Goal: Task Accomplishment & Management: Complete application form

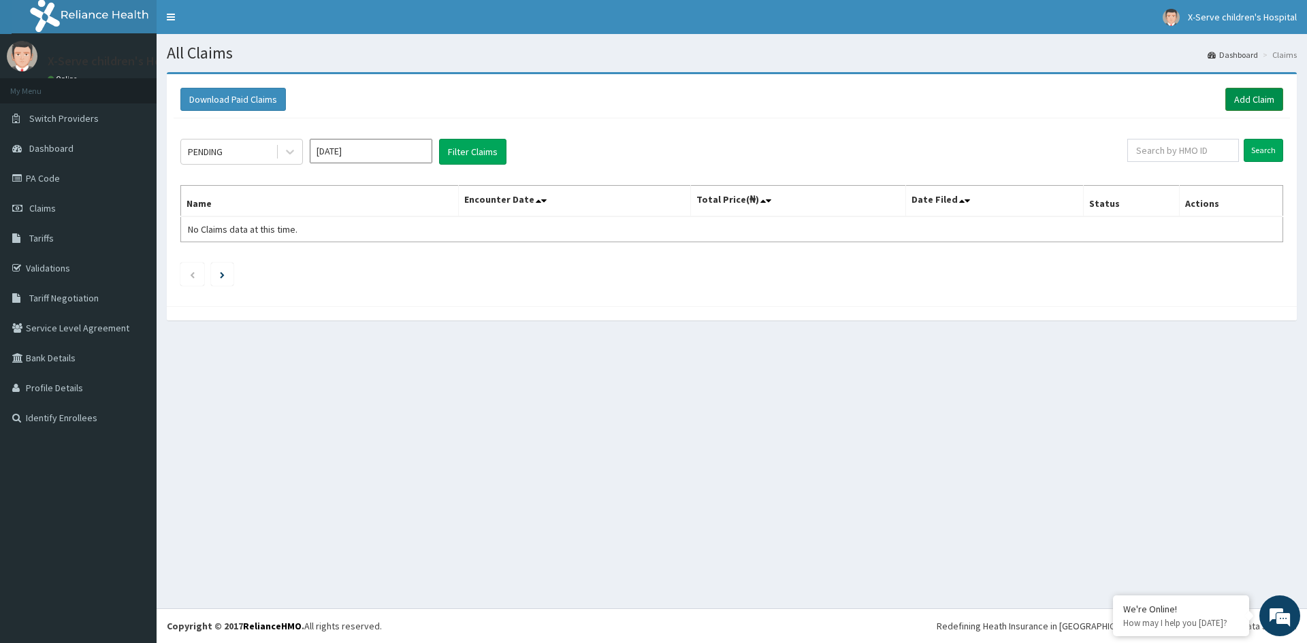
click at [1243, 93] on link "Add Claim" at bounding box center [1254, 99] width 58 height 23
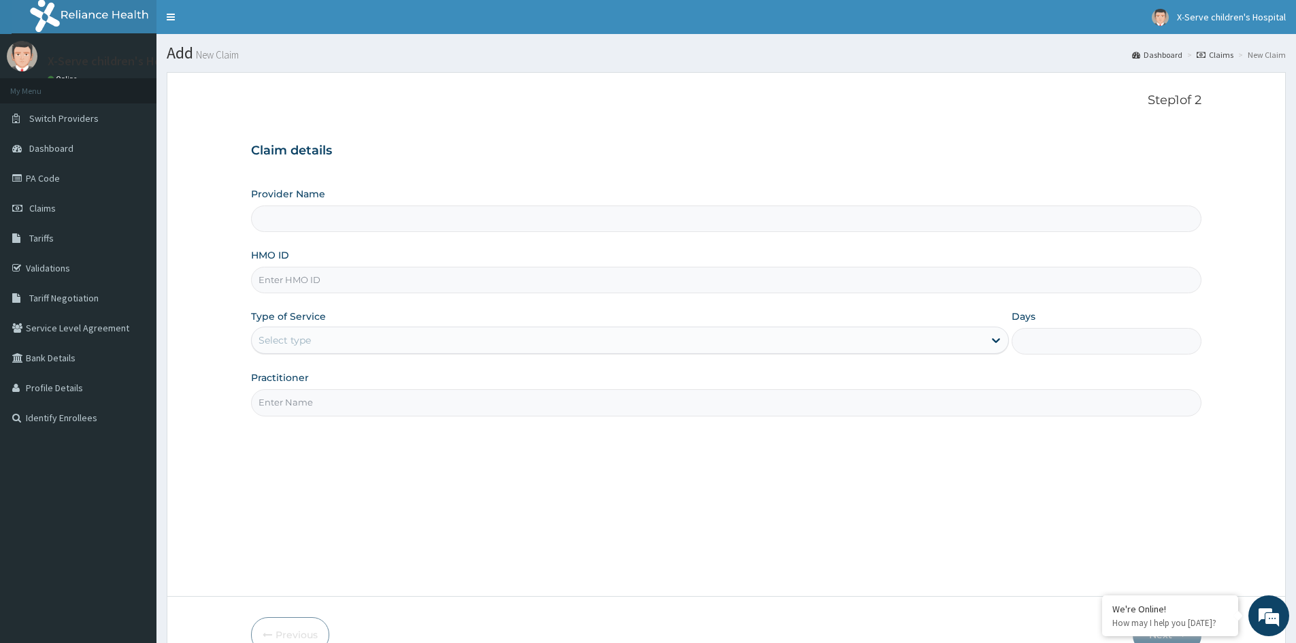
type input "X-serve Children Hospital Lekki"
click at [355, 282] on input "HMO ID" at bounding box center [726, 280] width 951 height 27
type input "AXI/10017/D"
drag, startPoint x: 468, startPoint y: 340, endPoint x: 484, endPoint y: 346, distance: 17.1
click at [470, 344] on div "Select type" at bounding box center [618, 340] width 732 height 22
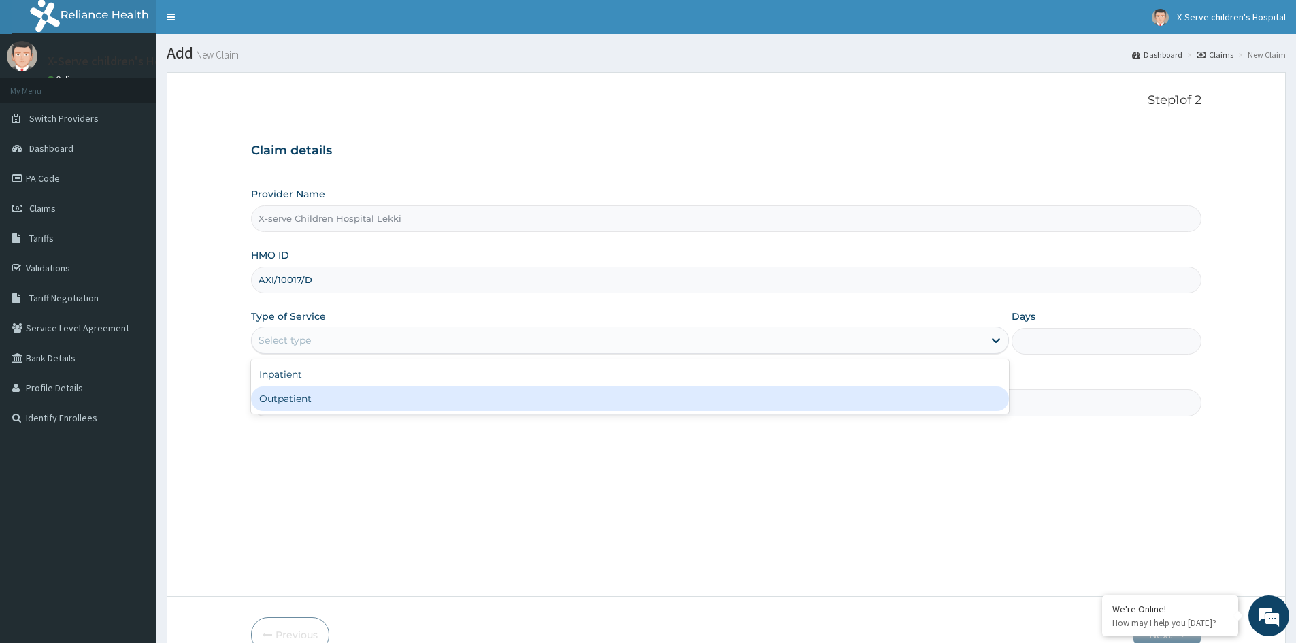
click at [634, 403] on div "Outpatient" at bounding box center [630, 399] width 758 height 24
type input "1"
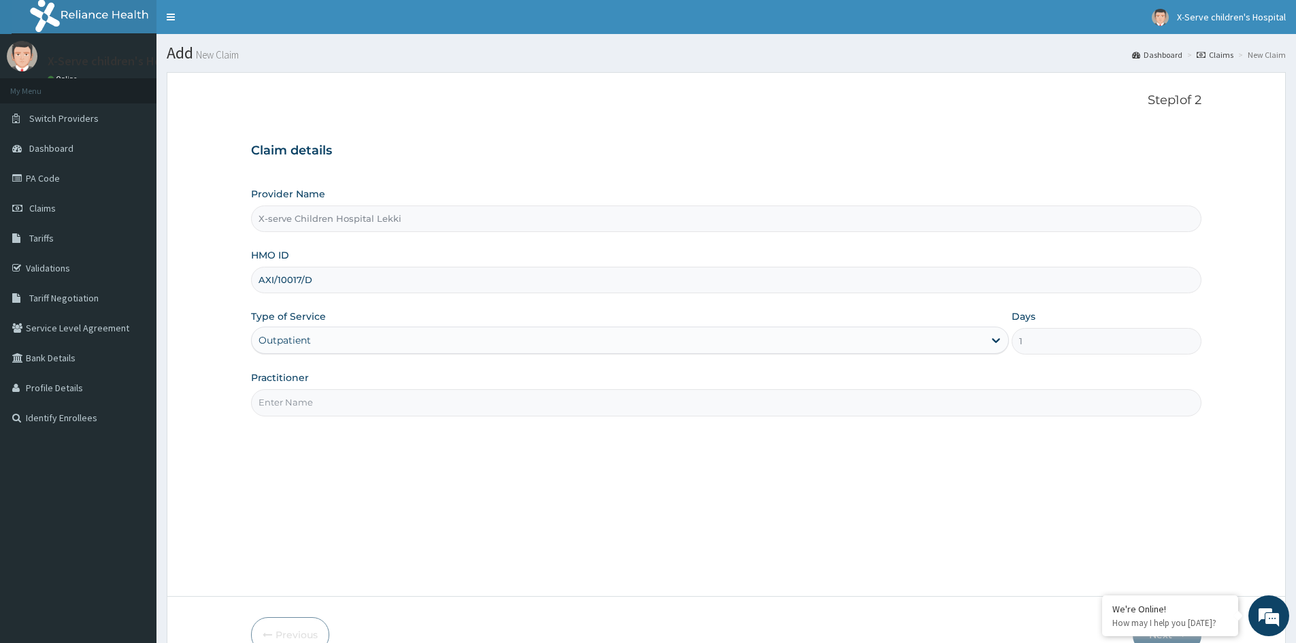
click at [385, 406] on input "Practitioner" at bounding box center [726, 402] width 951 height 27
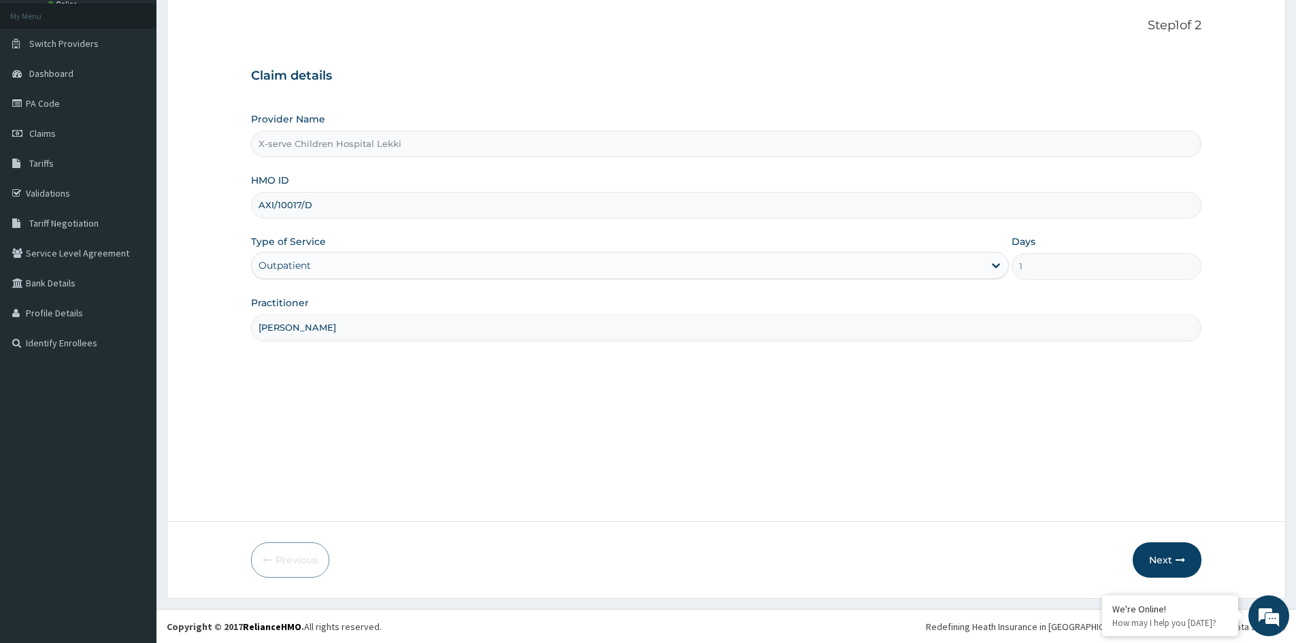
scroll to position [76, 0]
type input "Dr Mevi"
click at [1161, 556] on button "Next" at bounding box center [1167, 559] width 69 height 35
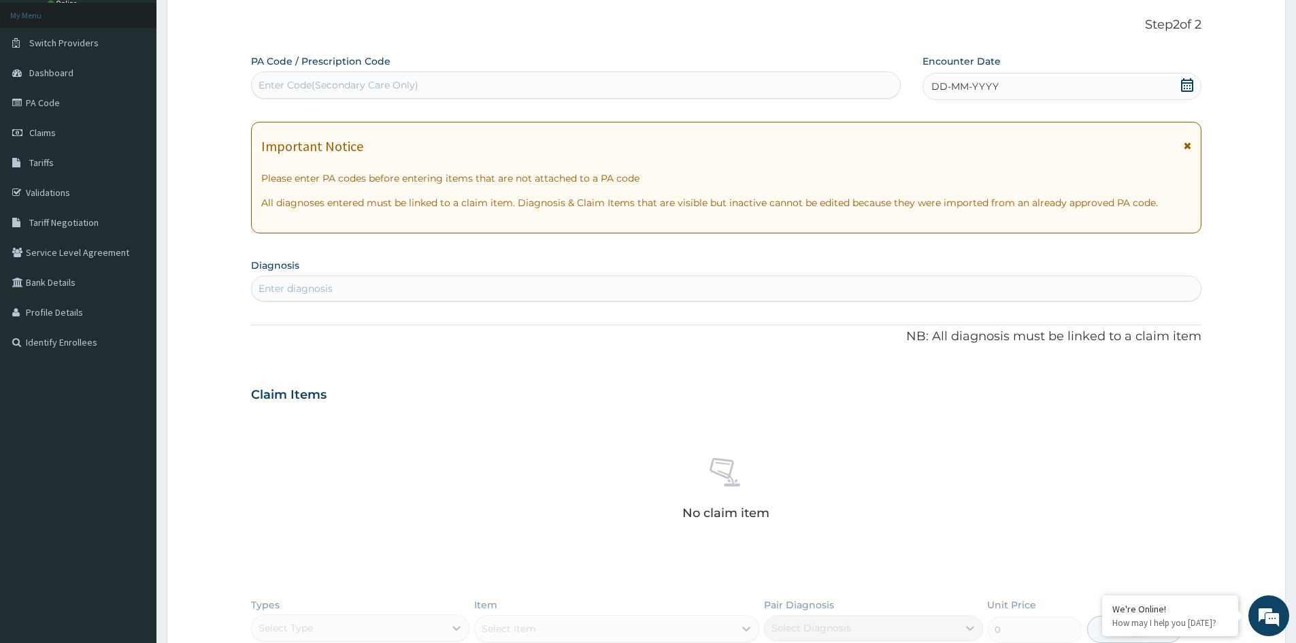
click at [1186, 83] on icon at bounding box center [1187, 85] width 12 height 14
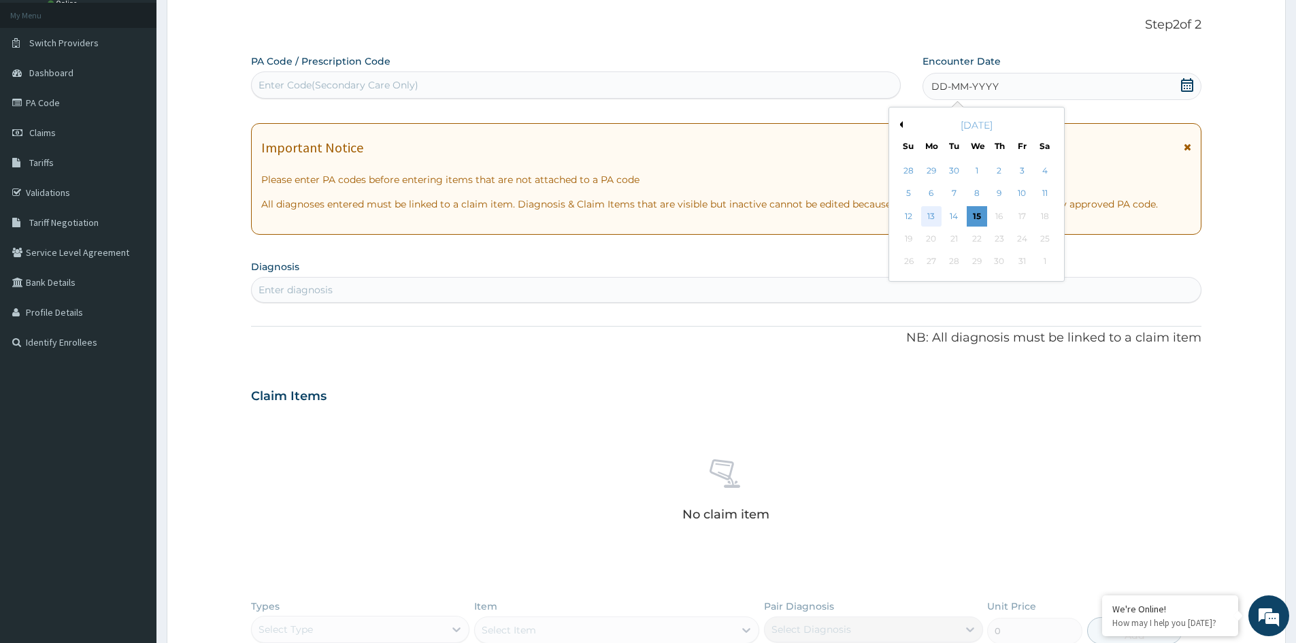
click at [934, 214] on div "13" at bounding box center [931, 216] width 20 height 20
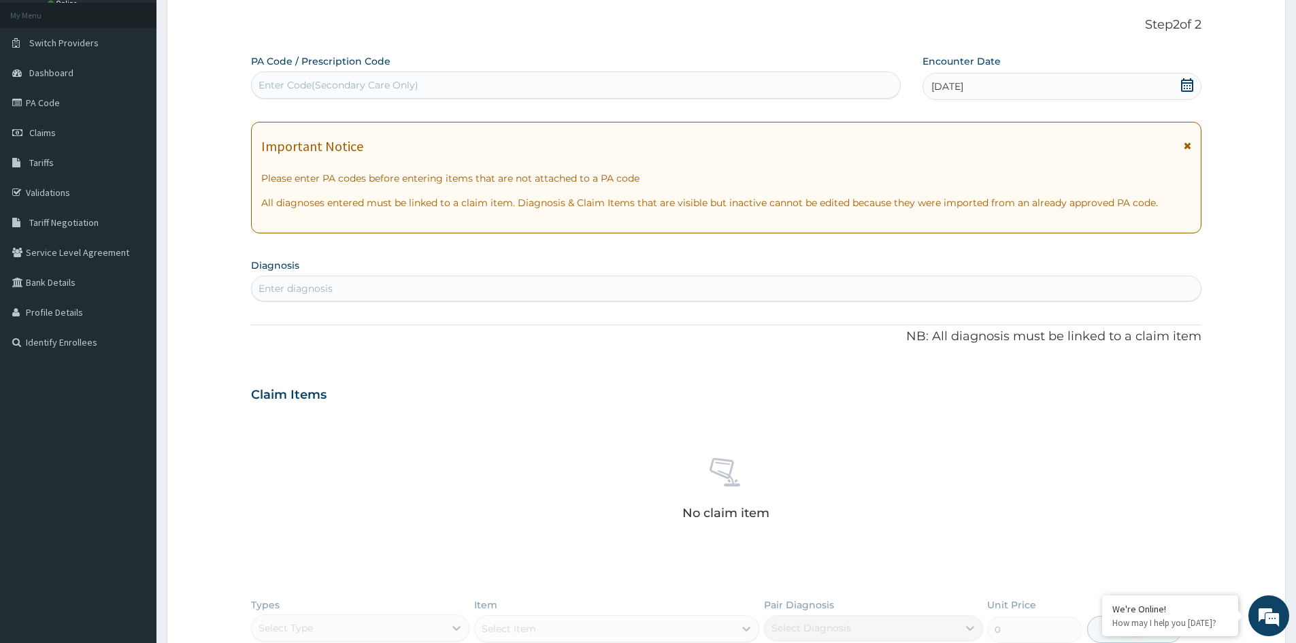
click at [437, 80] on div "Enter Code(Secondary Care Only)" at bounding box center [576, 85] width 649 height 22
paste input "PA/63128D"
type input "PA/63128D"
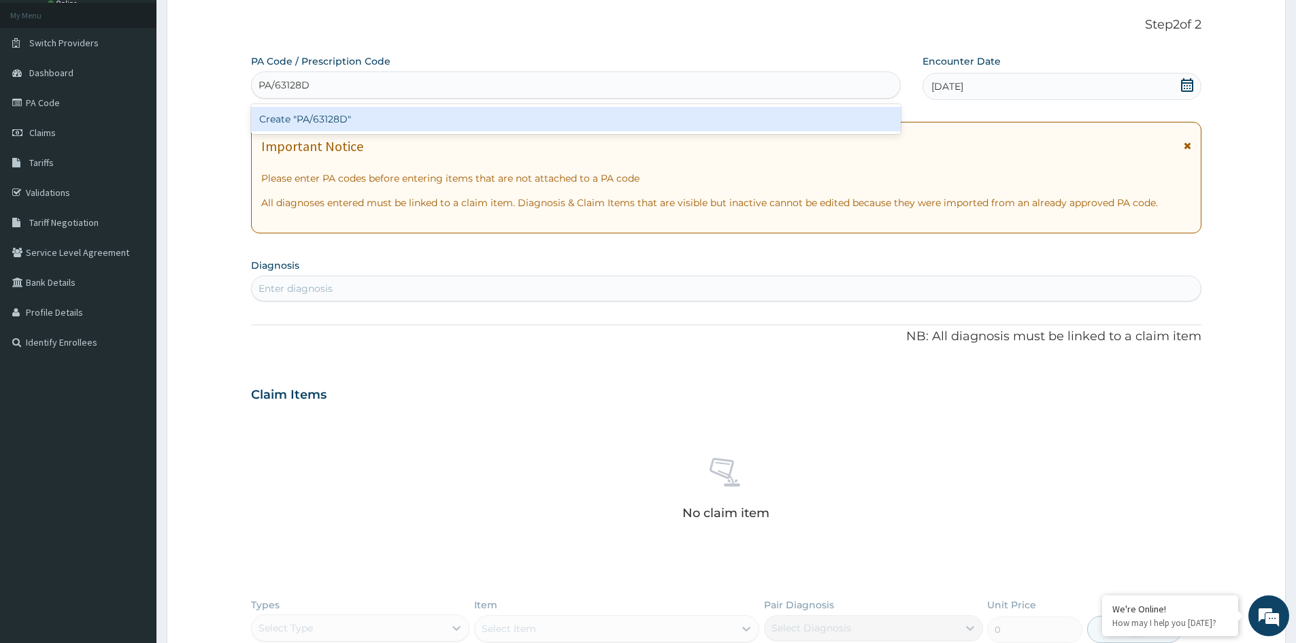
click at [399, 118] on div "Create "PA/63128D"" at bounding box center [576, 119] width 650 height 24
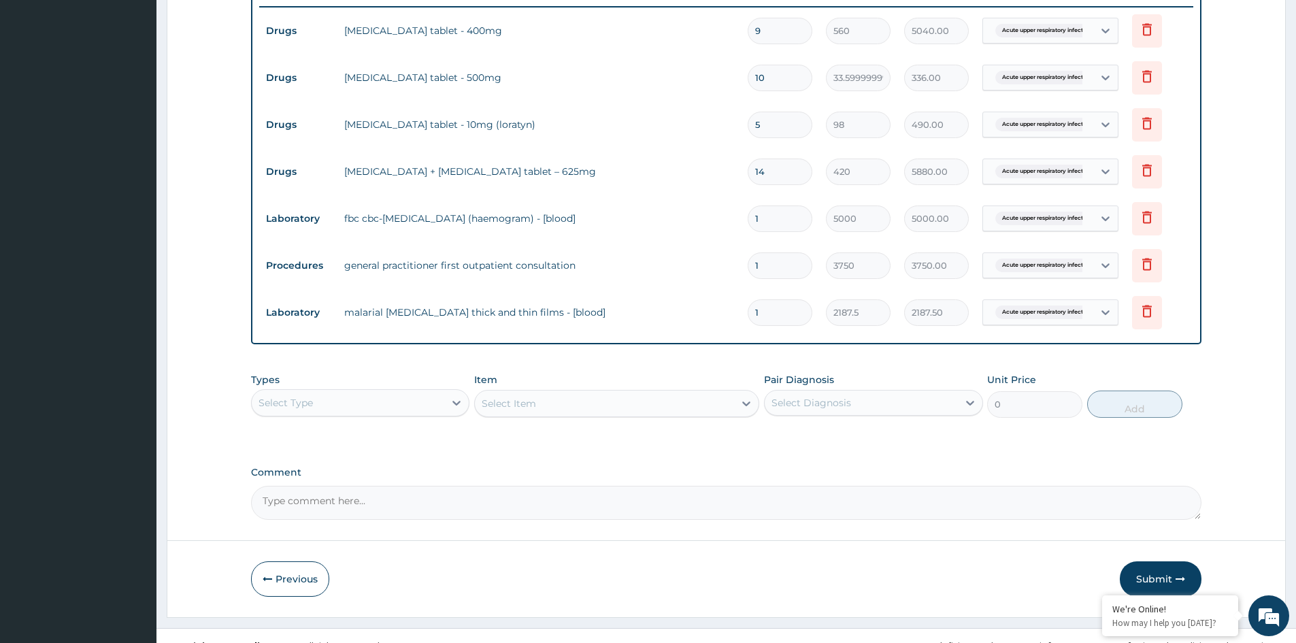
scroll to position [542, 0]
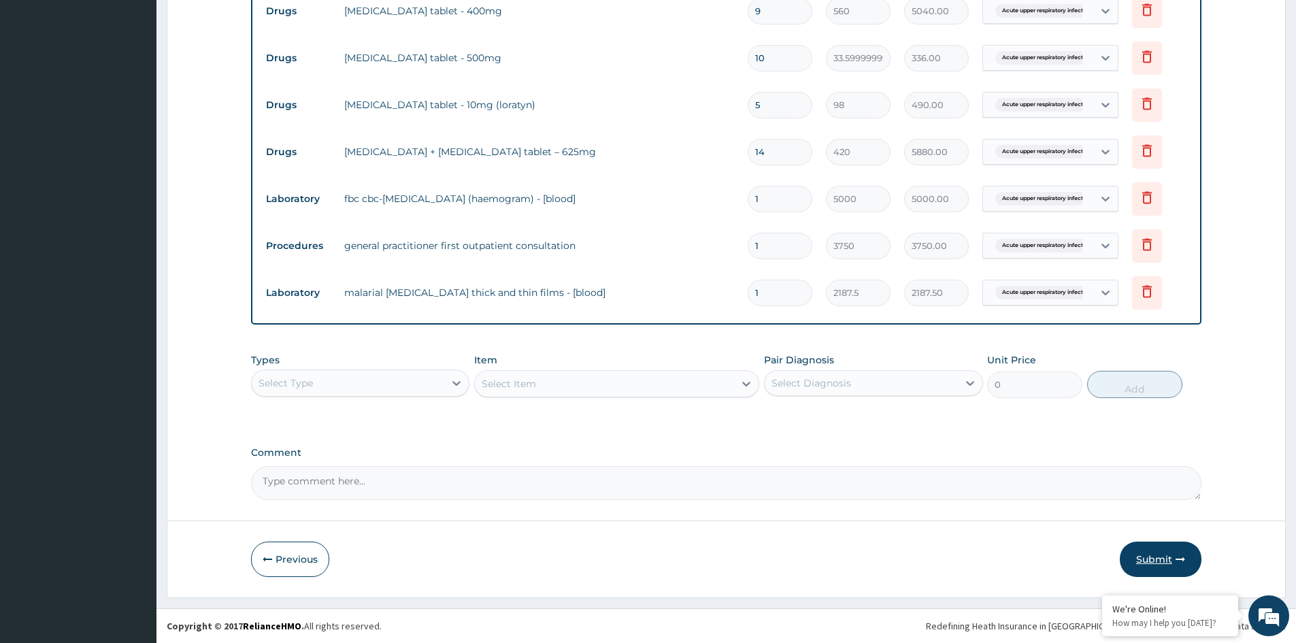
click at [1154, 555] on button "Submit" at bounding box center [1161, 559] width 82 height 35
